Goal: Task Accomplishment & Management: Complete application form

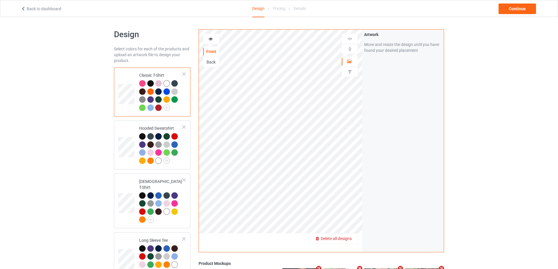
click at [346, 238] on span "Delete all designs" at bounding box center [336, 238] width 31 height 5
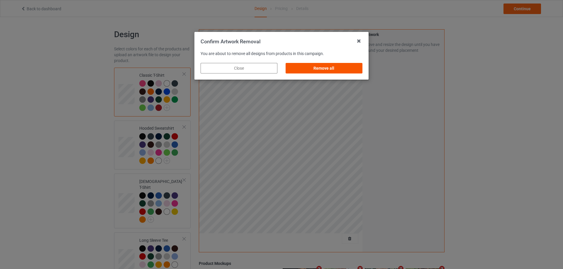
click at [337, 71] on div "Remove all" at bounding box center [323, 68] width 77 height 11
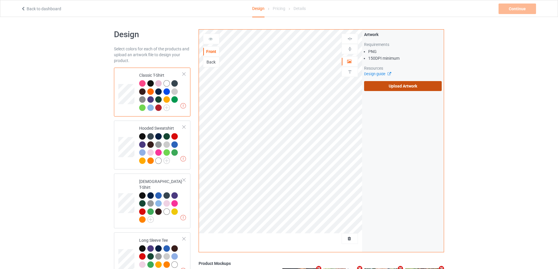
click at [381, 87] on label "Upload Artwork" at bounding box center [403, 86] width 78 height 10
click at [0, 0] on input "Upload Artwork" at bounding box center [0, 0] width 0 height 0
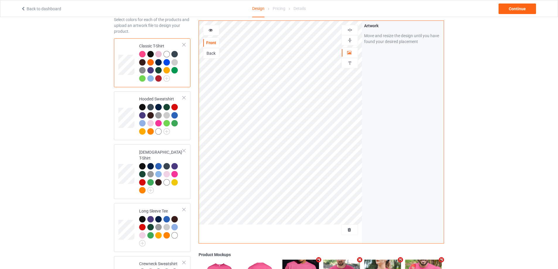
scroll to position [59, 0]
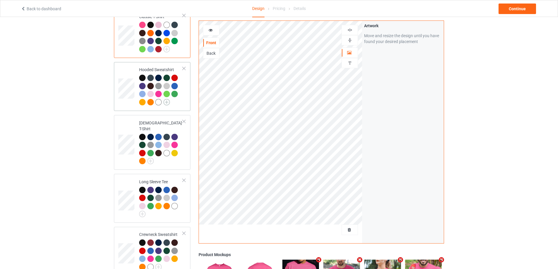
click at [164, 102] on img at bounding box center [167, 102] width 6 height 6
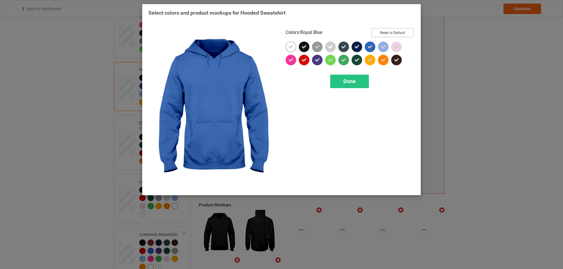
click at [389, 35] on button "Reset to Default" at bounding box center [392, 32] width 42 height 9
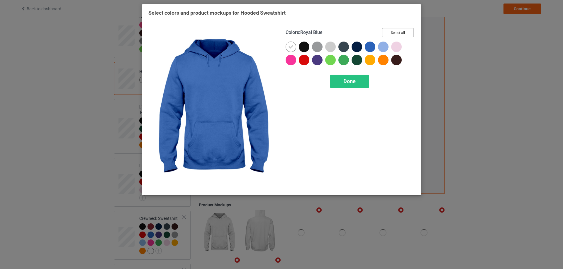
click at [389, 35] on button "Select all" at bounding box center [398, 32] width 32 height 9
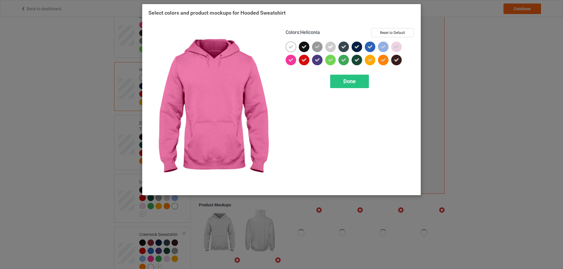
click at [294, 57] on div at bounding box center [290, 60] width 11 height 11
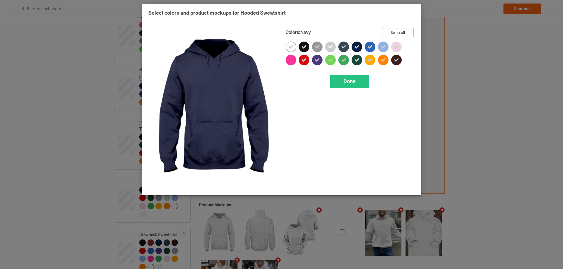
click at [386, 33] on button "Select all" at bounding box center [398, 32] width 32 height 9
click at [386, 33] on button "Reset to Default" at bounding box center [392, 32] width 42 height 9
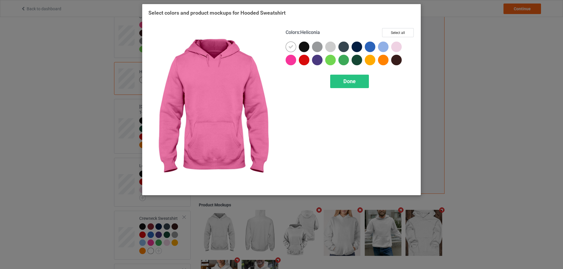
click at [292, 58] on div at bounding box center [290, 60] width 11 height 11
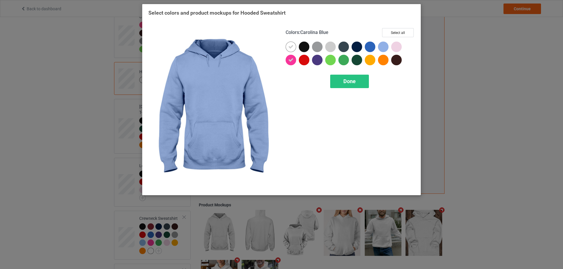
click at [391, 46] on div at bounding box center [384, 48] width 13 height 13
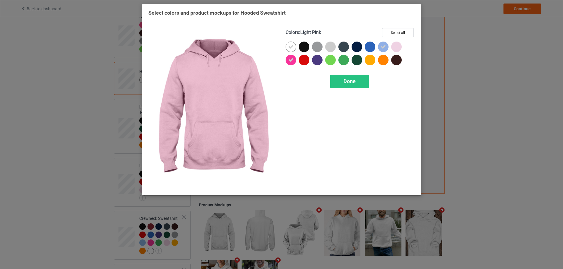
click at [396, 44] on div at bounding box center [396, 47] width 11 height 11
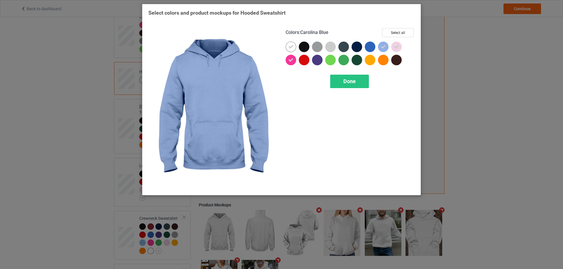
click at [386, 45] on div at bounding box center [383, 47] width 11 height 11
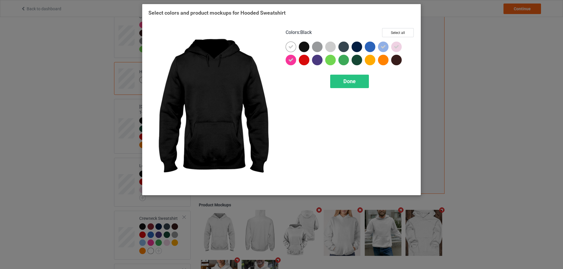
click at [303, 45] on div at bounding box center [304, 47] width 11 height 11
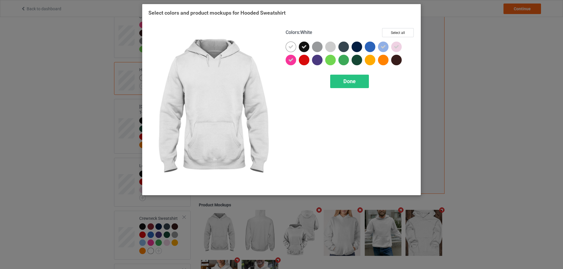
click at [287, 46] on div at bounding box center [290, 47] width 11 height 11
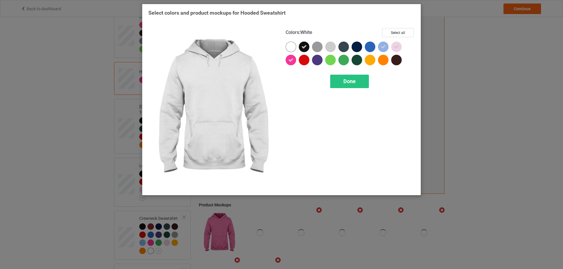
click at [288, 46] on div at bounding box center [290, 47] width 11 height 11
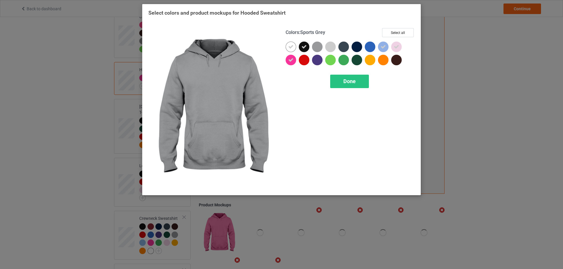
drag, startPoint x: 319, startPoint y: 45, endPoint x: 319, endPoint y: 51, distance: 6.2
click at [319, 45] on div at bounding box center [317, 47] width 11 height 11
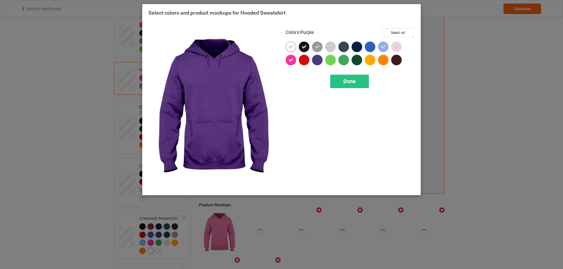
click at [319, 57] on div at bounding box center [317, 60] width 11 height 11
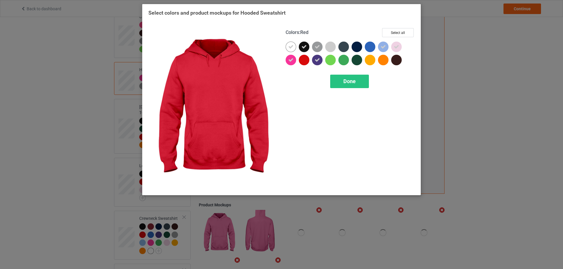
drag, startPoint x: 305, startPoint y: 58, endPoint x: 332, endPoint y: 60, distance: 26.7
click at [306, 59] on div at bounding box center [304, 60] width 11 height 11
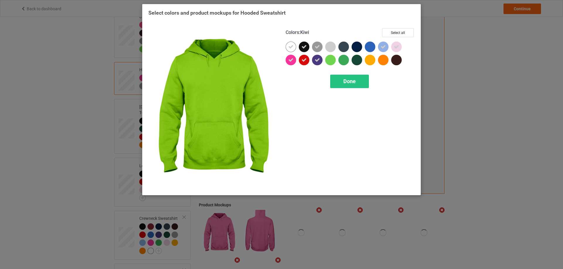
drag, startPoint x: 332, startPoint y: 60, endPoint x: 331, endPoint y: 50, distance: 10.7
click at [333, 57] on div at bounding box center [330, 60] width 11 height 11
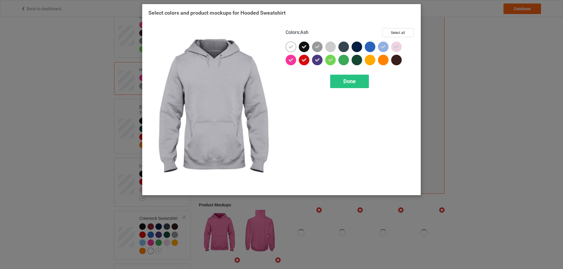
drag, startPoint x: 331, startPoint y: 48, endPoint x: 341, endPoint y: 48, distance: 10.3
click at [331, 48] on div at bounding box center [330, 47] width 11 height 11
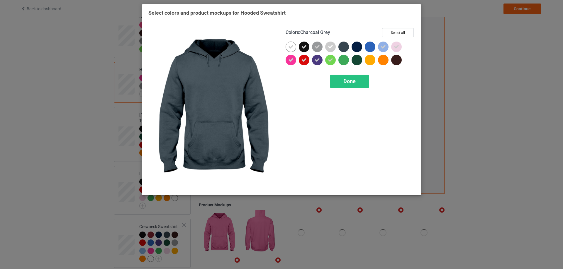
drag, startPoint x: 341, startPoint y: 47, endPoint x: 341, endPoint y: 54, distance: 6.5
click at [341, 51] on div at bounding box center [343, 47] width 11 height 11
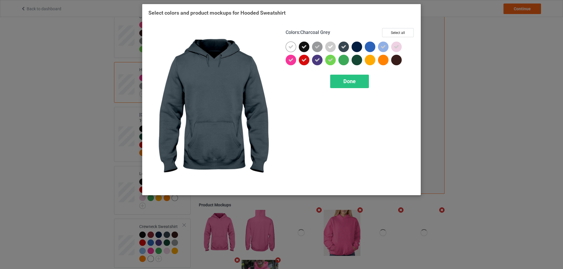
drag, startPoint x: 342, startPoint y: 57, endPoint x: 347, endPoint y: 57, distance: 5.3
click at [342, 57] on div at bounding box center [343, 60] width 11 height 11
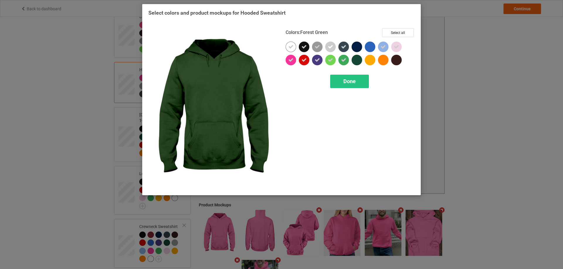
drag, startPoint x: 353, startPoint y: 57, endPoint x: 355, endPoint y: 48, distance: 9.9
click at [354, 57] on div at bounding box center [356, 60] width 11 height 11
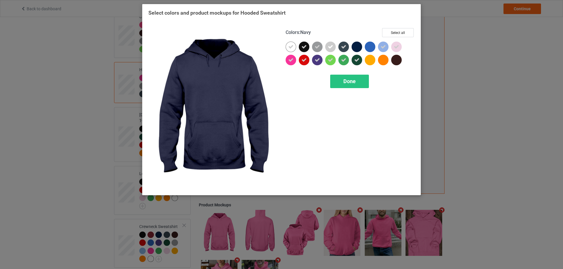
click at [355, 47] on div at bounding box center [356, 47] width 11 height 11
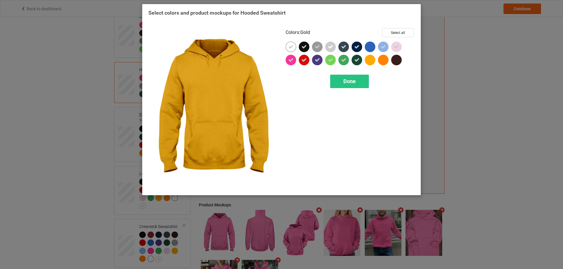
drag, startPoint x: 365, startPoint y: 60, endPoint x: 376, endPoint y: 61, distance: 11.2
click at [366, 60] on div at bounding box center [370, 60] width 11 height 11
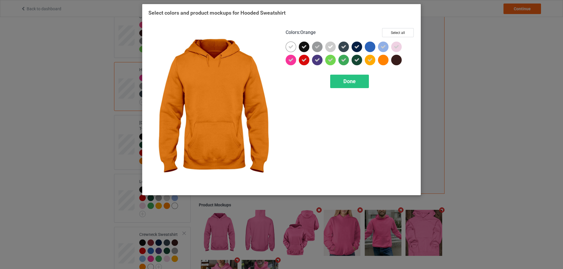
click at [378, 60] on div at bounding box center [383, 60] width 11 height 11
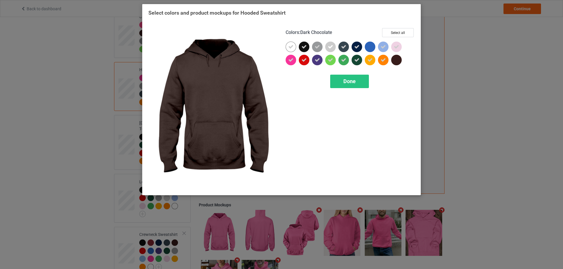
click at [392, 59] on div at bounding box center [396, 60] width 11 height 11
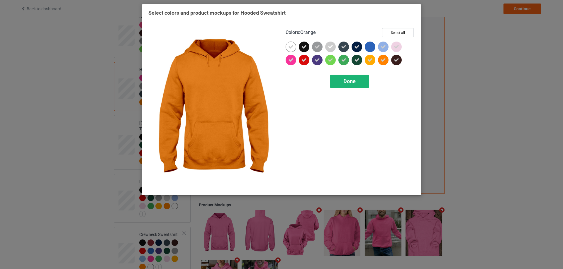
click at [357, 80] on div "Done" at bounding box center [349, 81] width 39 height 13
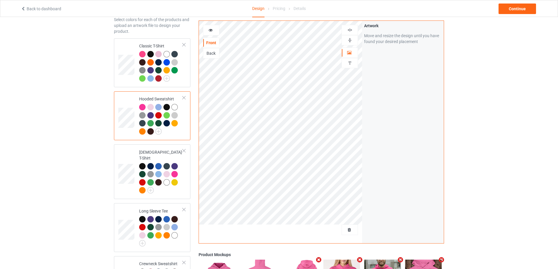
scroll to position [59, 0]
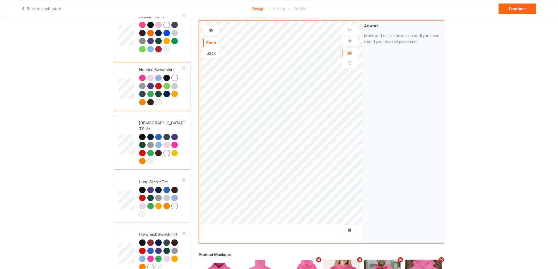
click at [154, 155] on div at bounding box center [161, 150] width 44 height 32
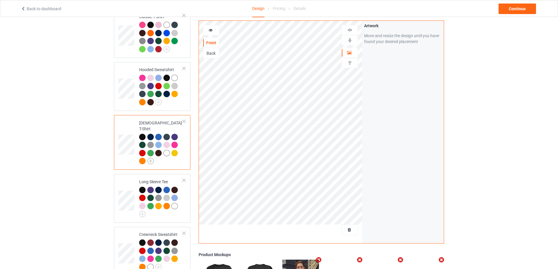
click at [151, 158] on img at bounding box center [150, 161] width 6 height 6
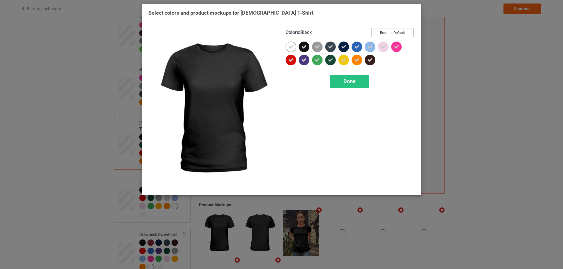
click at [392, 35] on button "Reset to Default" at bounding box center [392, 32] width 42 height 9
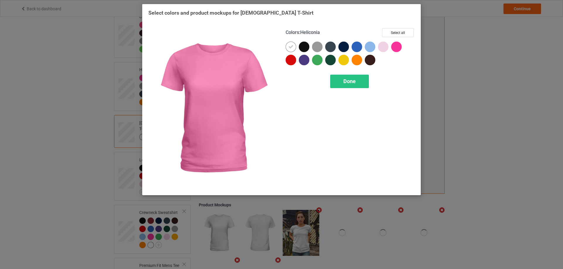
click at [397, 46] on div at bounding box center [396, 47] width 11 height 11
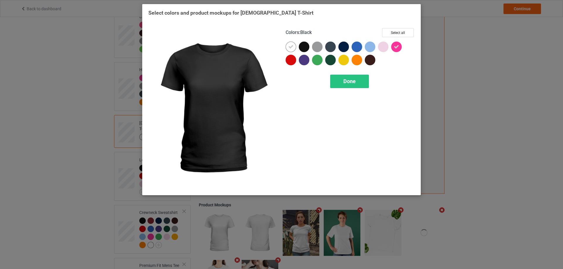
click at [307, 47] on div at bounding box center [304, 47] width 11 height 11
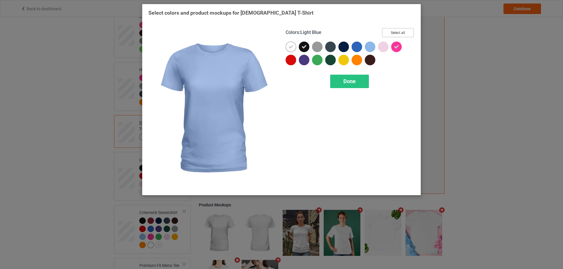
click at [402, 35] on button "Select all" at bounding box center [398, 32] width 32 height 9
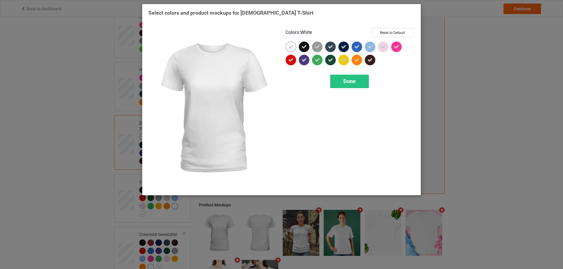
click at [292, 47] on icon at bounding box center [290, 46] width 5 height 5
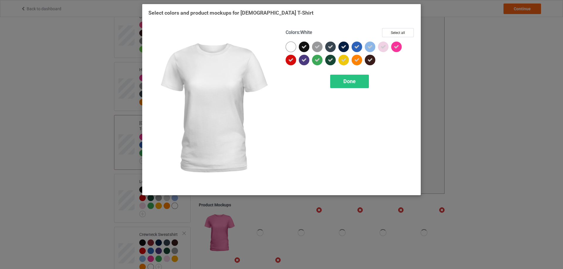
click at [292, 47] on div at bounding box center [290, 47] width 11 height 11
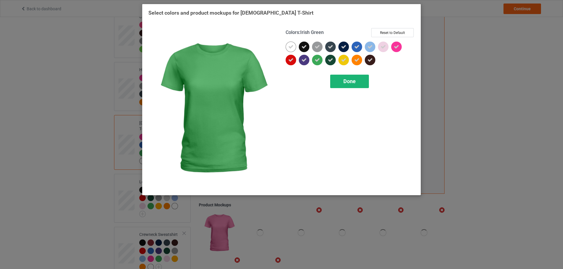
click at [347, 79] on span "Done" at bounding box center [349, 81] width 12 height 6
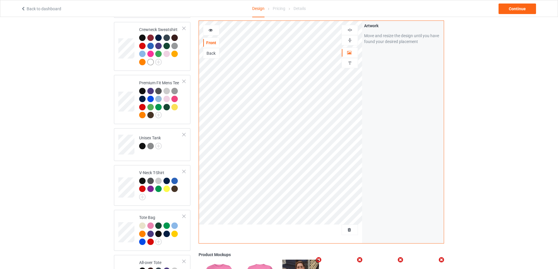
scroll to position [322, 0]
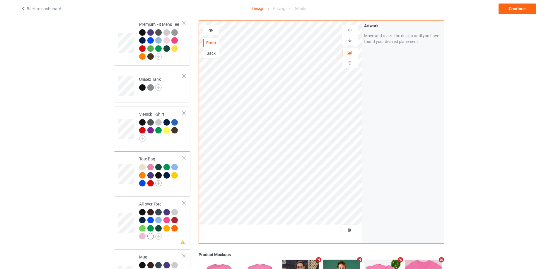
click at [159, 180] on img at bounding box center [158, 183] width 6 height 6
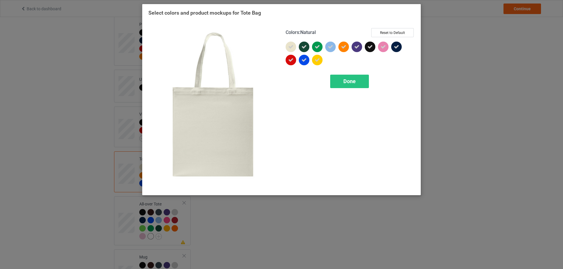
click at [291, 47] on icon at bounding box center [290, 46] width 5 height 5
click at [344, 79] on span "Done" at bounding box center [349, 81] width 12 height 6
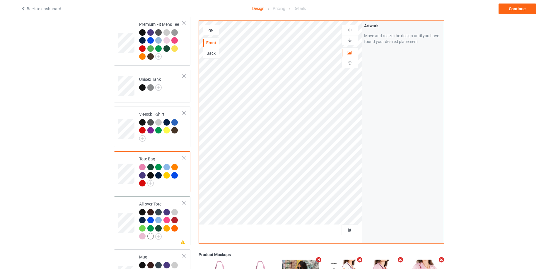
click at [171, 237] on div at bounding box center [161, 225] width 44 height 32
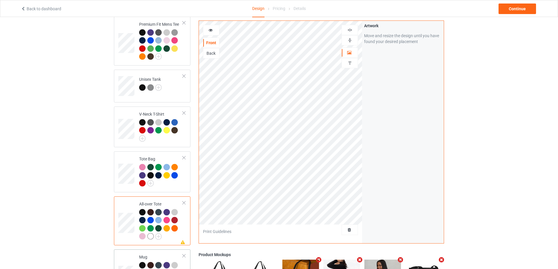
scroll to position [469, 0]
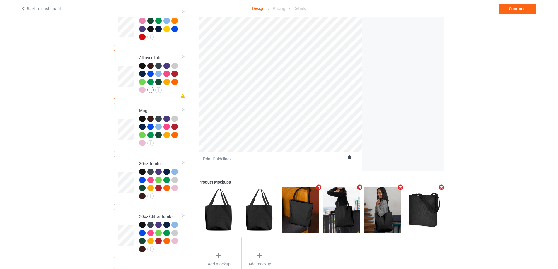
click at [176, 199] on td "30oz Tumbler" at bounding box center [161, 181] width 50 height 44
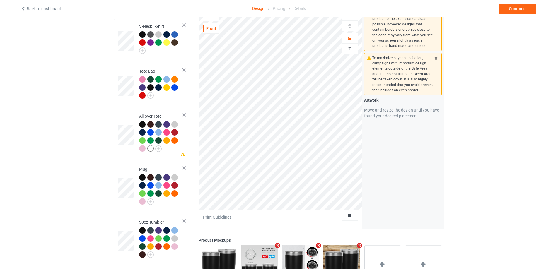
scroll to position [495, 0]
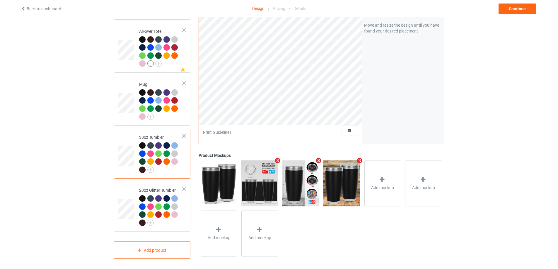
drag, startPoint x: 174, startPoint y: 219, endPoint x: 196, endPoint y: 208, distance: 24.4
click at [174, 219] on div at bounding box center [161, 211] width 44 height 32
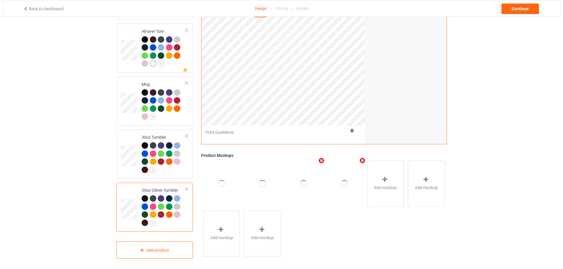
scroll to position [378, 0]
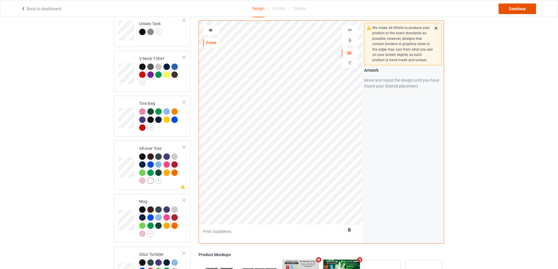
click at [515, 12] on div "Continue" at bounding box center [518, 9] width 38 height 11
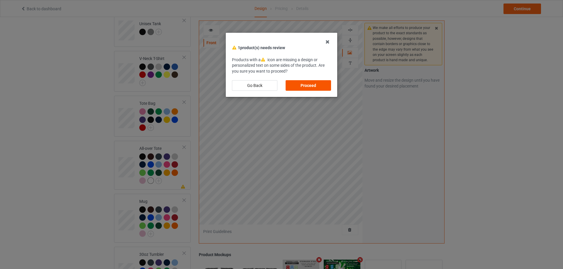
click at [324, 85] on div "Proceed" at bounding box center [307, 85] width 45 height 11
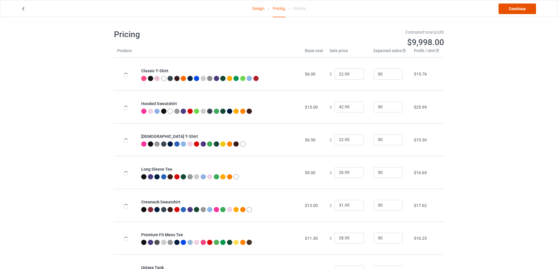
click at [517, 5] on link "Continue" at bounding box center [518, 9] width 38 height 11
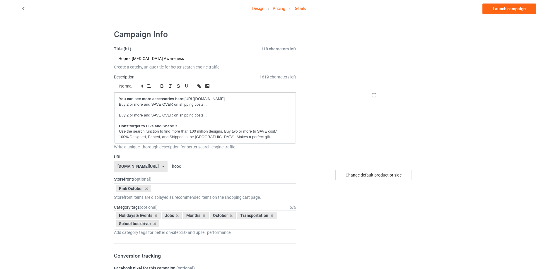
click at [161, 58] on input "Hope - [MEDICAL_DATA] Awareness" at bounding box center [205, 58] width 182 height 11
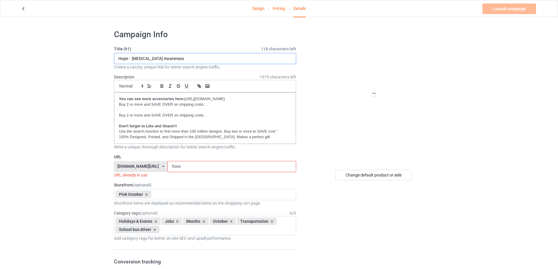
click at [161, 58] on input "Hope - [MEDICAL_DATA] Awareness" at bounding box center [205, 58] width 182 height 11
click at [131, 57] on input "Hope - [MEDICAL_DATA] Awareness" at bounding box center [205, 58] width 182 height 11
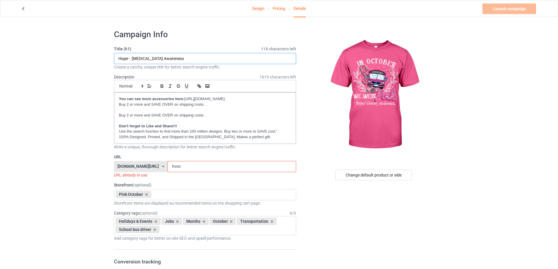
drag, startPoint x: 128, startPoint y: 58, endPoint x: 113, endPoint y: 58, distance: 15.8
type input "In October we wear Pink - [MEDICAL_DATA] Awareness"
click at [200, 168] on input "hooc" at bounding box center [232, 166] width 128 height 11
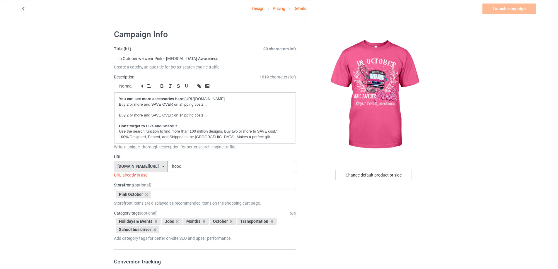
click at [200, 168] on input "hooc" at bounding box center [232, 166] width 128 height 11
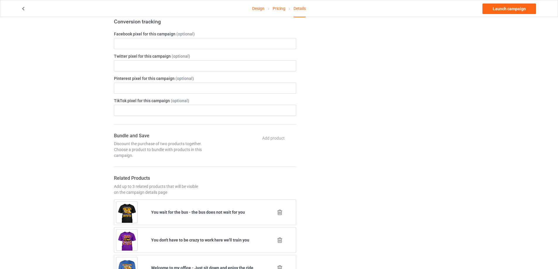
scroll to position [88, 0]
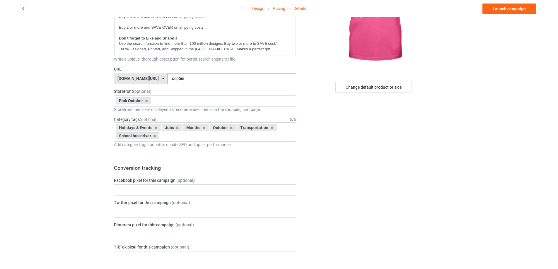
type input "ocp5in"
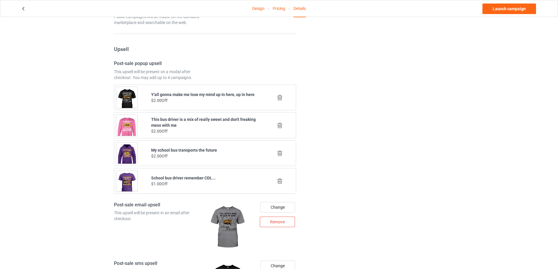
scroll to position [410, 0]
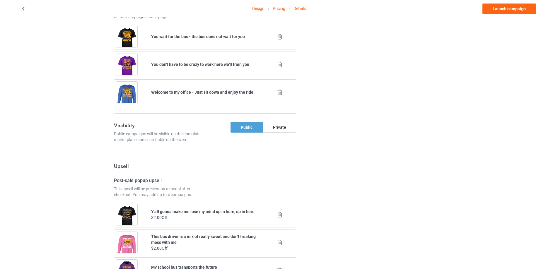
click at [280, 65] on icon at bounding box center [279, 65] width 7 height 6
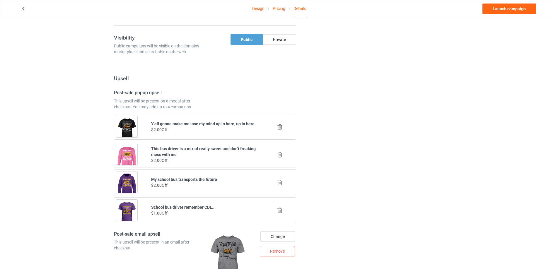
scroll to position [324, 0]
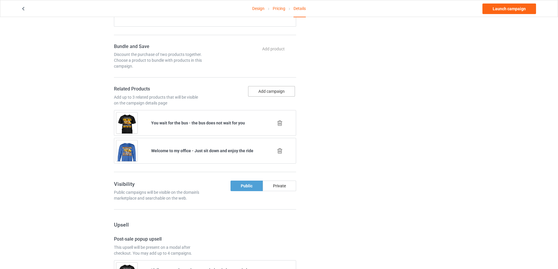
click at [274, 91] on button "Add campaign" at bounding box center [271, 91] width 47 height 11
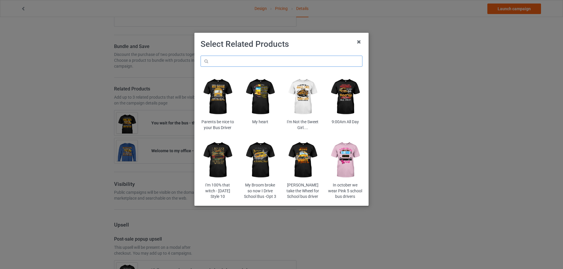
click at [259, 64] on input "text" at bounding box center [281, 61] width 162 height 11
type input "big yellow"
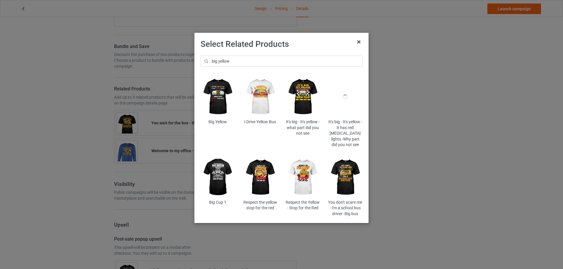
click at [303, 93] on img at bounding box center [302, 97] width 34 height 43
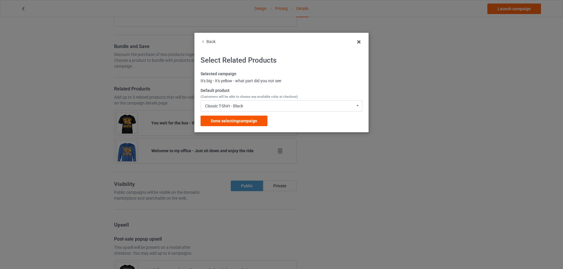
click at [219, 118] on div "Done selecting campaign" at bounding box center [233, 121] width 67 height 11
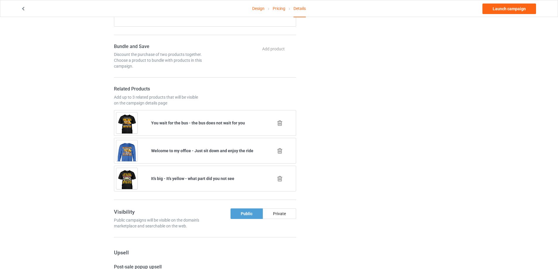
scroll to position [470, 0]
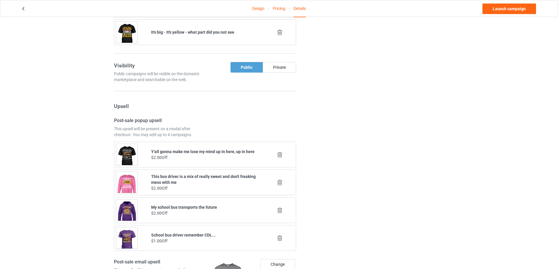
click at [279, 209] on icon at bounding box center [279, 210] width 7 height 6
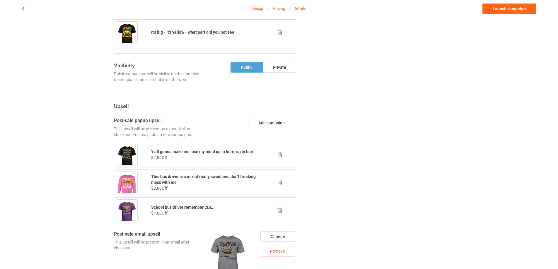
click at [277, 130] on div "Add campaign" at bounding box center [251, 128] width 93 height 20
click at [277, 125] on button "Add campaign" at bounding box center [271, 123] width 47 height 11
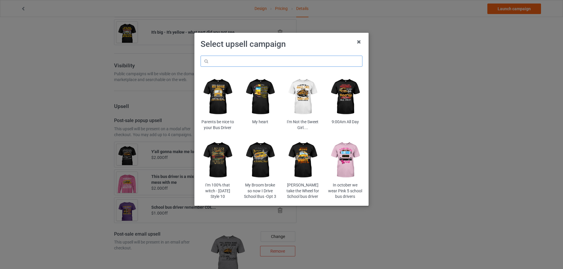
click at [271, 63] on input "text" at bounding box center [281, 61] width 162 height 11
paste input "stta"
type input "stta"
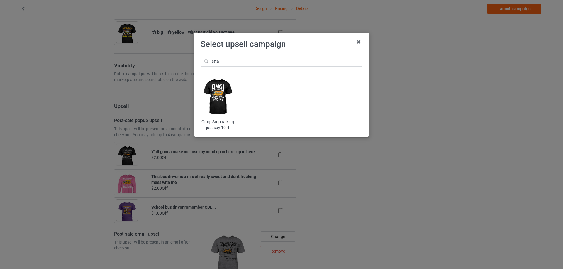
click at [223, 98] on img at bounding box center [217, 97] width 34 height 43
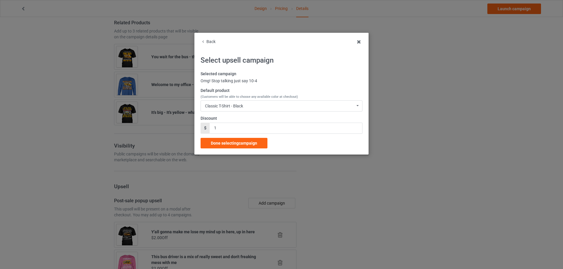
scroll to position [470, 0]
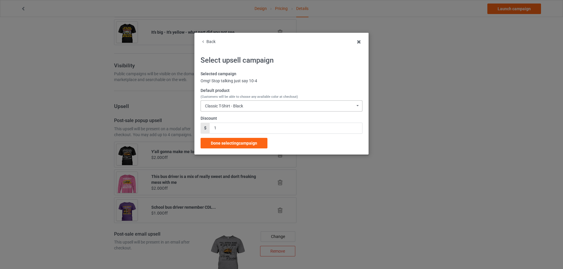
click at [225, 103] on div "Classic T-Shirt - Black Classic T-Shirt - Black Classic T-Shirt - Charcoal Grey…" at bounding box center [281, 106] width 162 height 11
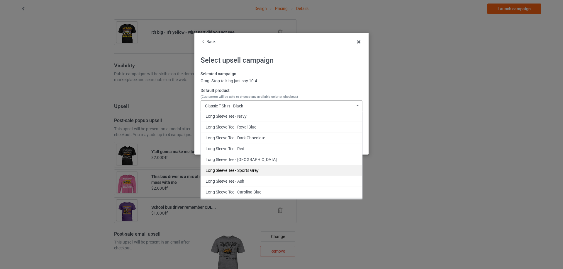
scroll to position [615, 0]
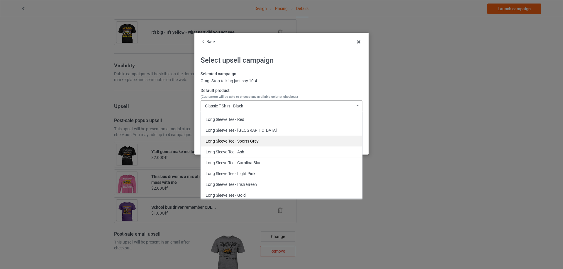
click at [258, 143] on div "Long Sleeve Tee - Sports Grey" at bounding box center [281, 141] width 161 height 11
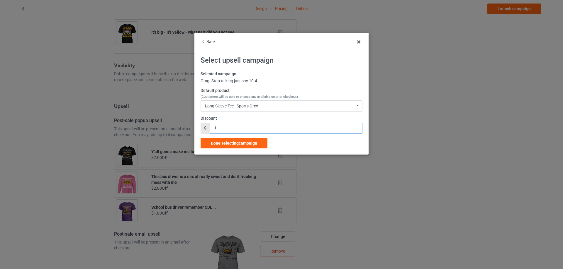
drag, startPoint x: 229, startPoint y: 125, endPoint x: 208, endPoint y: 130, distance: 22.2
click at [208, 130] on div "$ 1" at bounding box center [281, 128] width 162 height 11
type input "2"
click at [221, 141] on span "Done selecting campaign" at bounding box center [234, 143] width 46 height 5
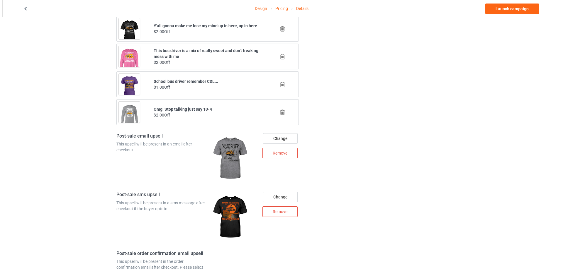
scroll to position [626, 0]
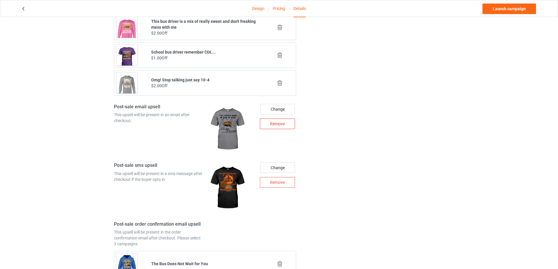
click at [275, 123] on div "Remove" at bounding box center [277, 124] width 35 height 11
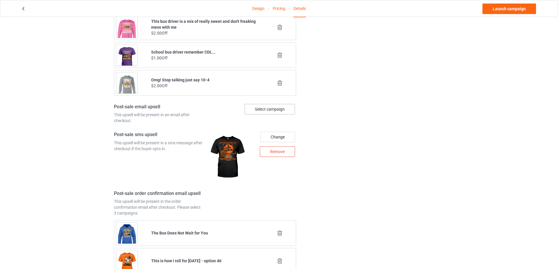
click at [276, 112] on div "Select campaign" at bounding box center [270, 109] width 50 height 11
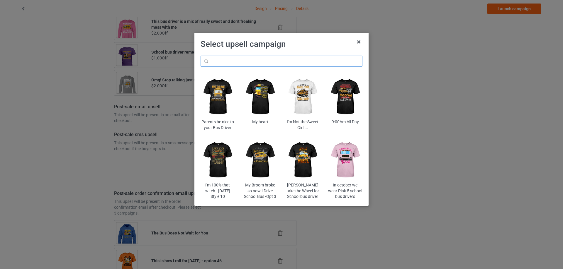
click at [247, 64] on input "text" at bounding box center [281, 61] width 162 height 11
paste input "of25cora"
type input "of25cora"
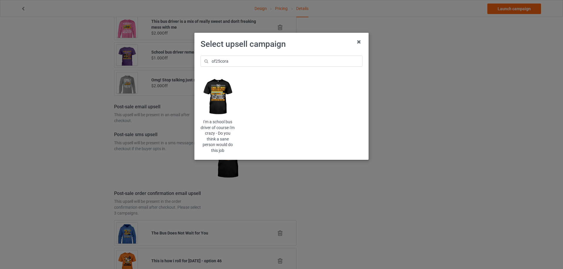
click at [227, 98] on img at bounding box center [217, 97] width 34 height 43
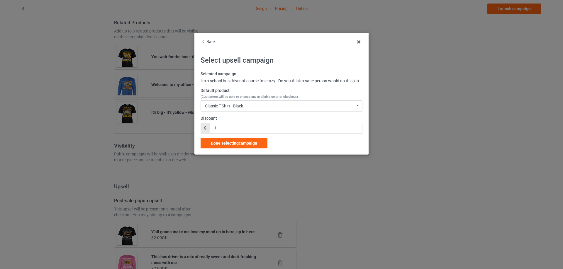
scroll to position [626, 0]
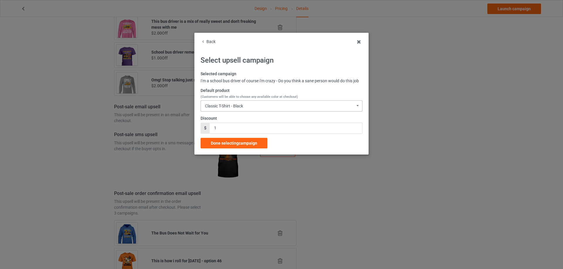
click at [227, 103] on div "Classic T-Shirt - Black Classic T-Shirt - Black Classic T-Shirt - Charcoal Grey…" at bounding box center [281, 106] width 162 height 11
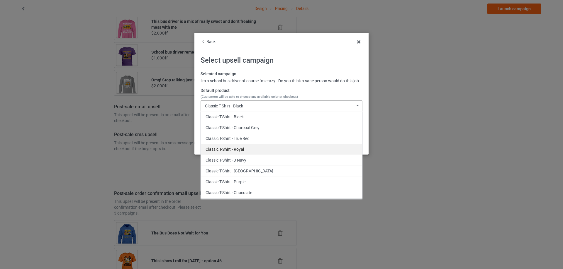
click at [250, 153] on div "Classic T-Shirt - Royal" at bounding box center [281, 149] width 161 height 11
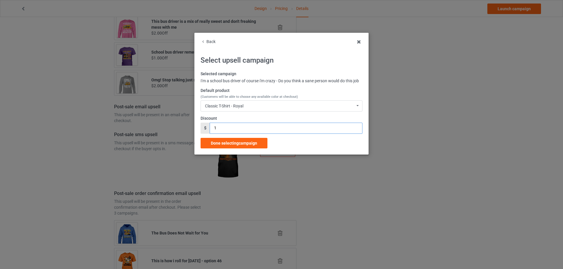
click at [206, 132] on div "$ 1" at bounding box center [281, 128] width 162 height 11
type input "2"
drag, startPoint x: 225, startPoint y: 140, endPoint x: 240, endPoint y: 140, distance: 14.7
click at [225, 141] on span "Done selecting campaign" at bounding box center [234, 143] width 46 height 5
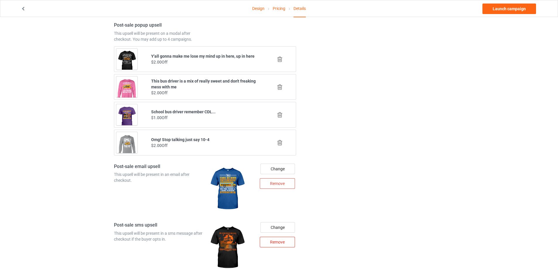
scroll to position [711, 0]
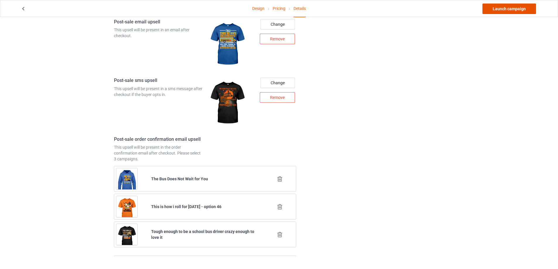
click at [508, 9] on link "Launch campaign" at bounding box center [510, 9] width 54 height 11
